Goal: Obtain resource: Download file/media

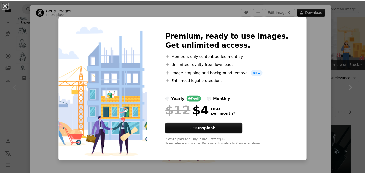
scroll to position [59, 0]
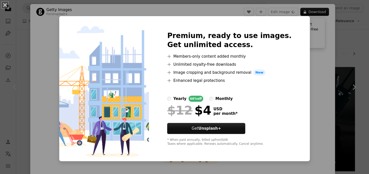
click at [42, 31] on div "An X shape Premium, ready to use images. Get unlimited access. A plus sign Memb…" at bounding box center [184, 87] width 369 height 174
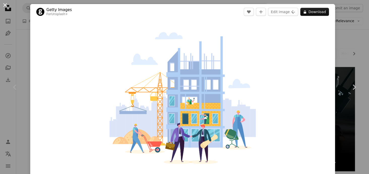
click at [7, 6] on button "An X shape" at bounding box center [5, 5] width 6 height 6
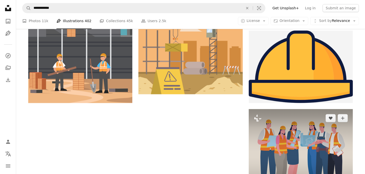
scroll to position [646, 0]
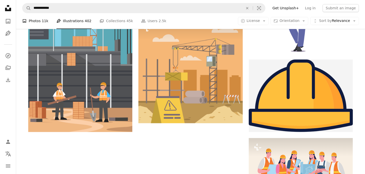
click at [33, 21] on link "A photo Photos 11k" at bounding box center [35, 21] width 26 height 16
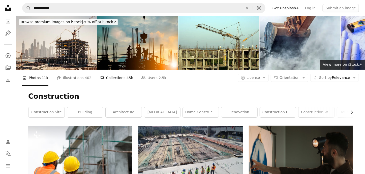
click at [117, 80] on link "A stack of folders Collections 45k" at bounding box center [117, 78] width 34 height 16
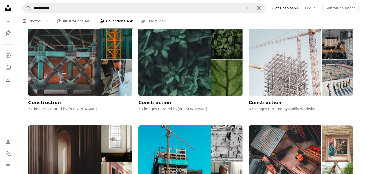
scroll to position [470, 0]
